Goal: Task Accomplishment & Management: Use online tool/utility

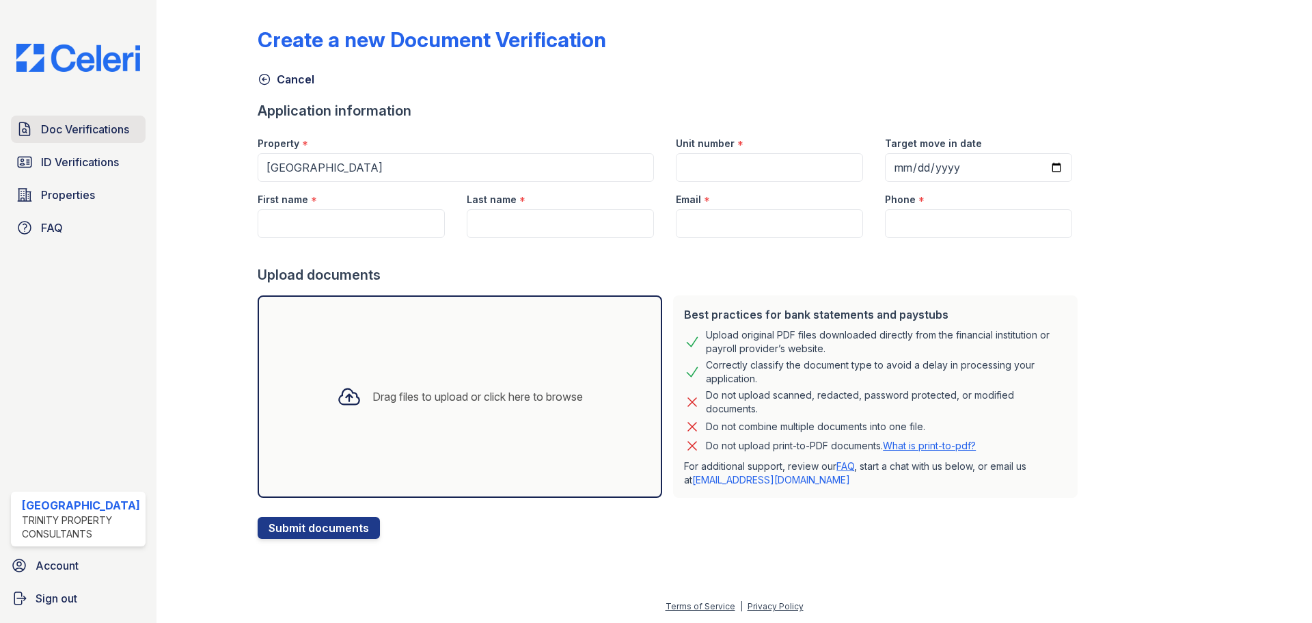
click at [90, 128] on span "Doc Verifications" at bounding box center [85, 129] width 88 height 16
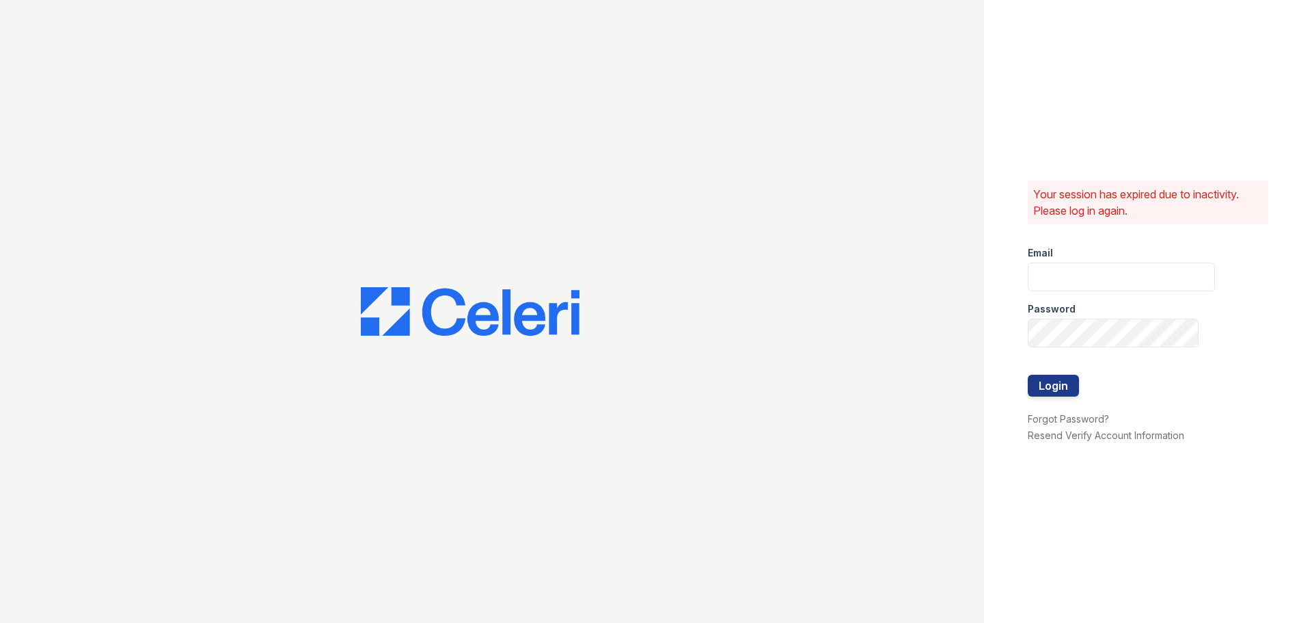
type input "[EMAIL_ADDRESS][DOMAIN_NAME]"
click at [1053, 381] on button "Login" at bounding box center [1053, 386] width 51 height 22
